Goal: Information Seeking & Learning: Learn about a topic

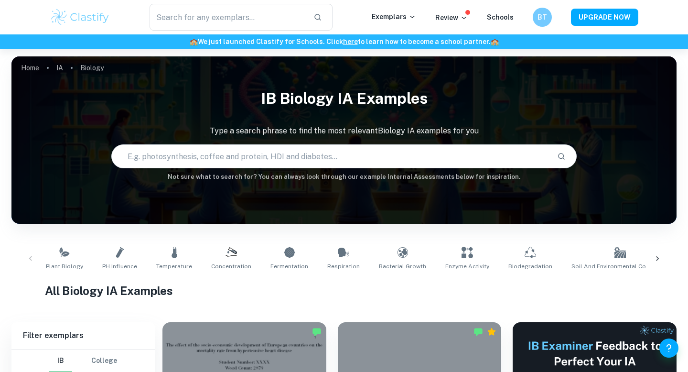
scroll to position [260, 0]
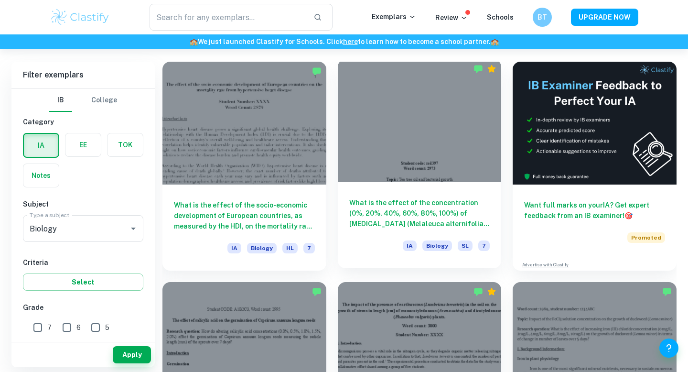
click at [405, 219] on h6 "What is the effect of the concentration (0%, 20%, 40%, 60%, 80%, 100%) of [MEDI…" at bounding box center [419, 213] width 141 height 32
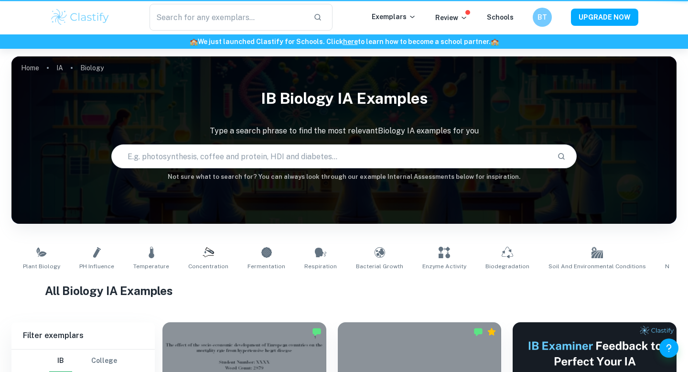
scroll to position [260, 0]
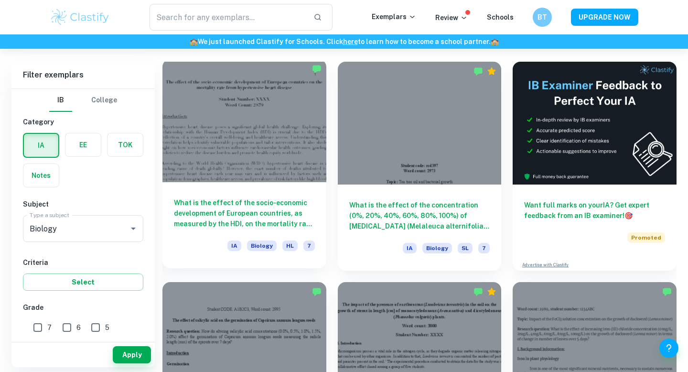
click at [260, 207] on h6 "What is the effect of the socio-economic development of European countries, as …" at bounding box center [244, 213] width 141 height 32
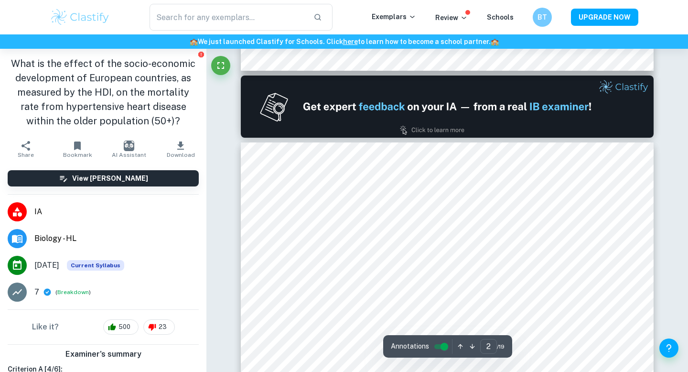
scroll to position [902, 0]
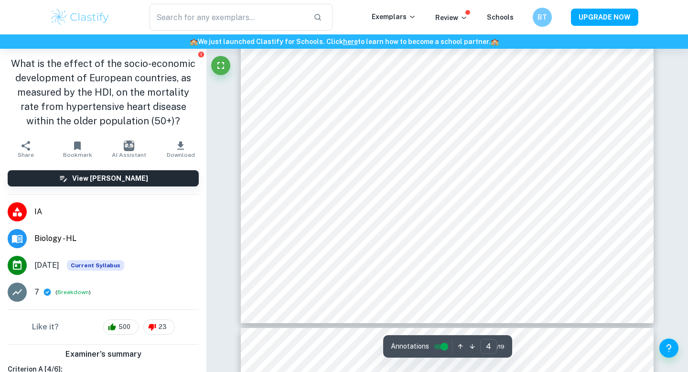
type input "5"
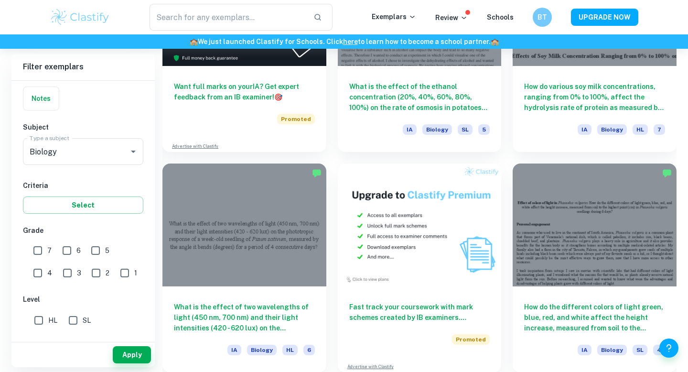
scroll to position [1723, 0]
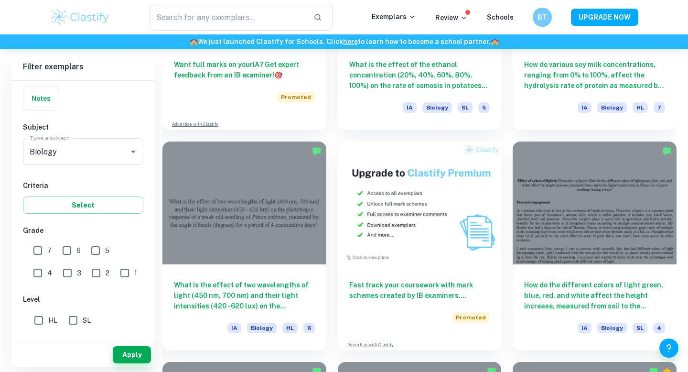
click at [187, 223] on div at bounding box center [245, 202] width 164 height 123
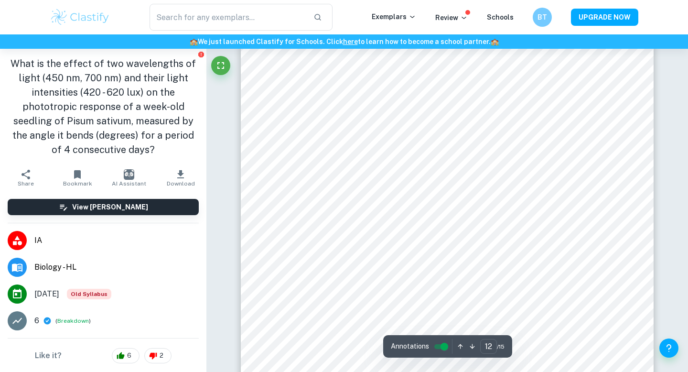
scroll to position [6644, 0]
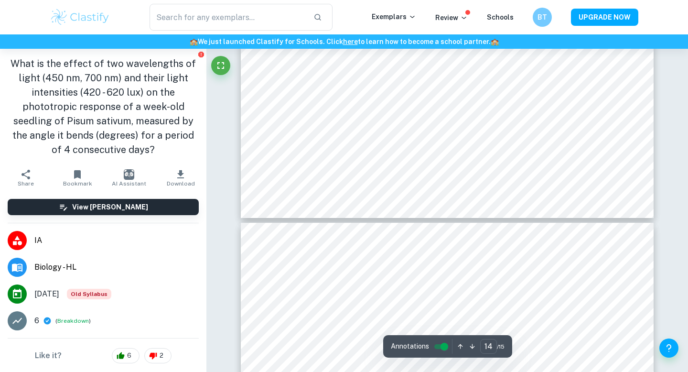
type input "13"
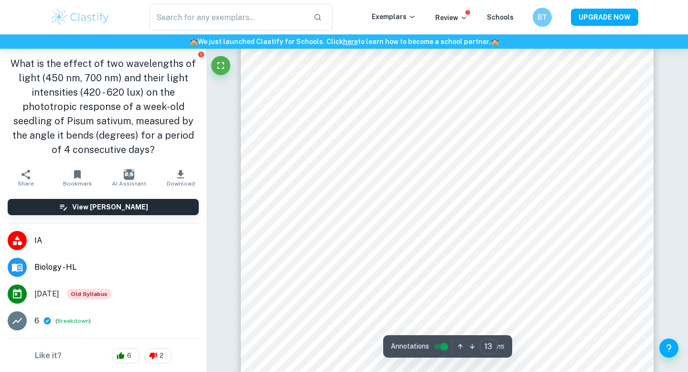
scroll to position [7286, 0]
